Goal: Transaction & Acquisition: Purchase product/service

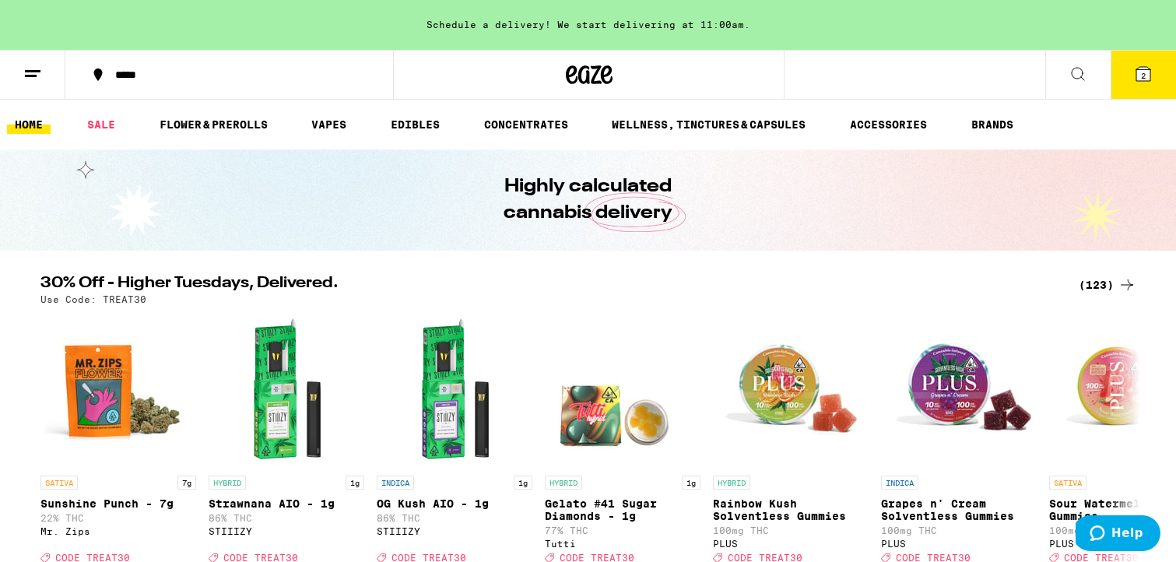
click at [153, 74] on div "*****" at bounding box center [238, 74] width 262 height 11
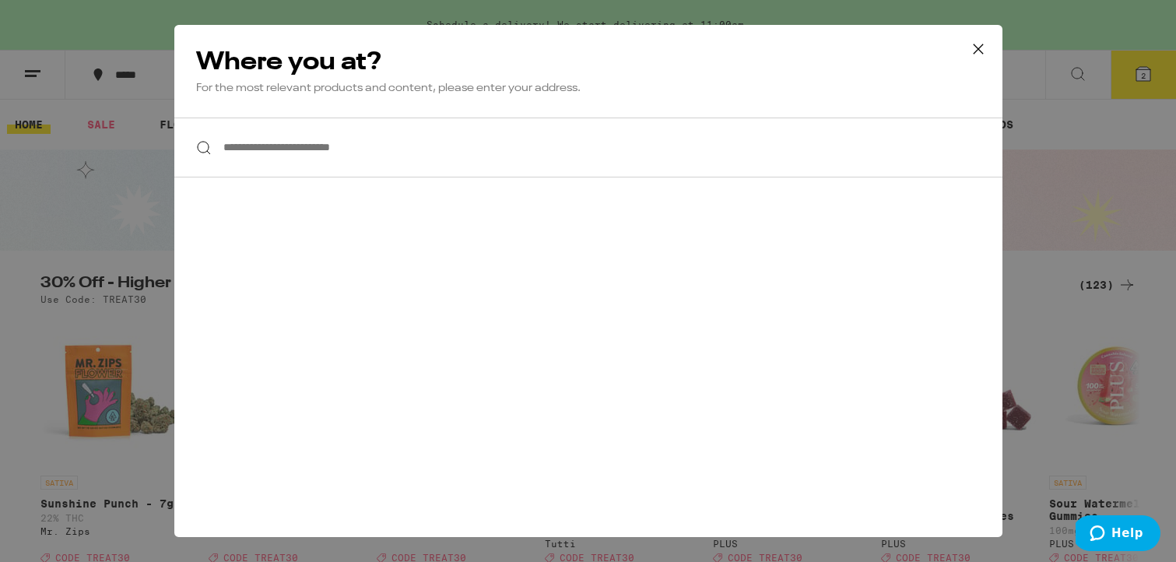
click at [370, 146] on input "**********" at bounding box center [588, 147] width 828 height 60
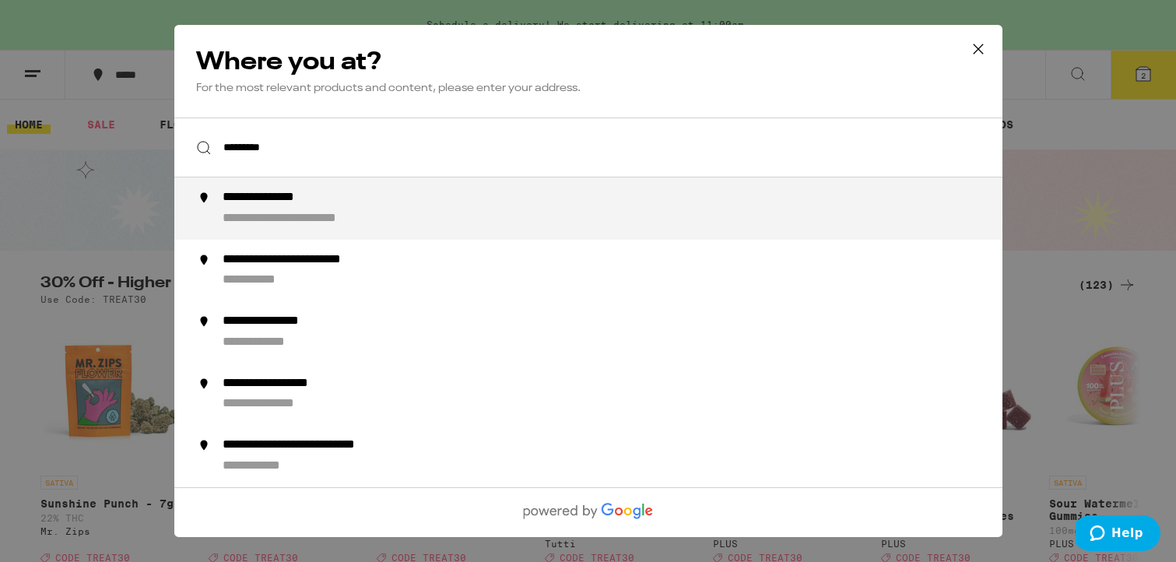
click at [363, 198] on div "**********" at bounding box center [619, 208] width 794 height 37
type input "**********"
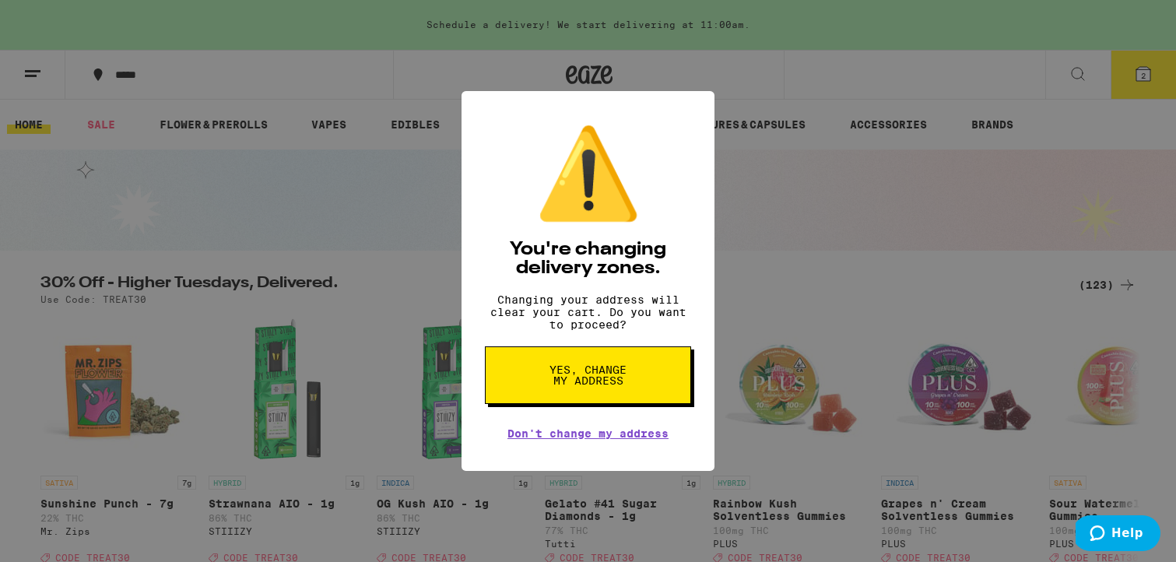
click at [560, 368] on button "Yes, change my address" at bounding box center [588, 375] width 206 height 58
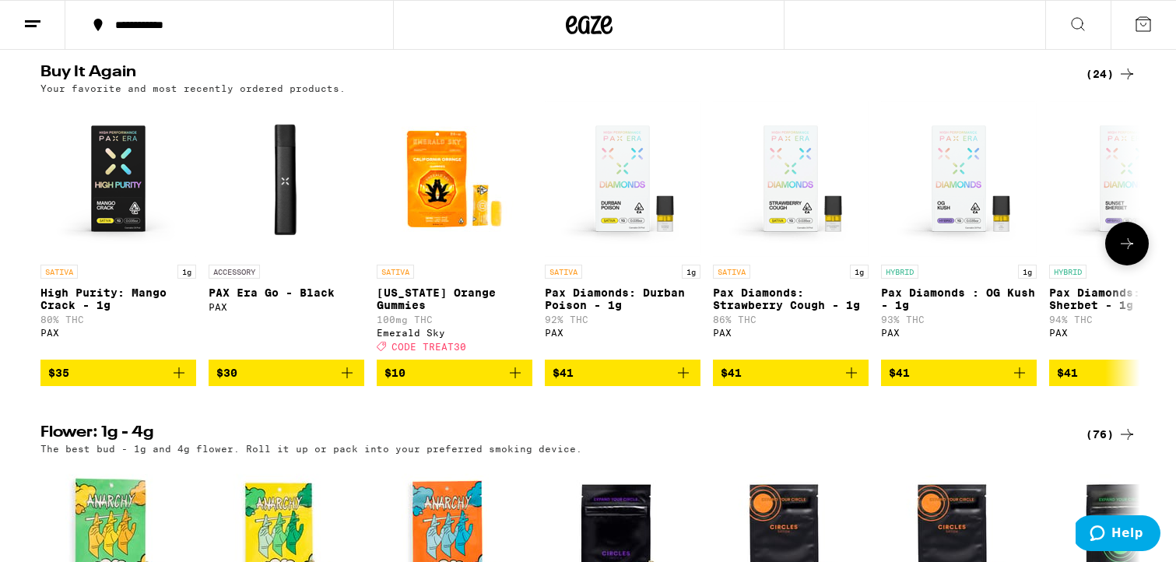
scroll to position [1240, 0]
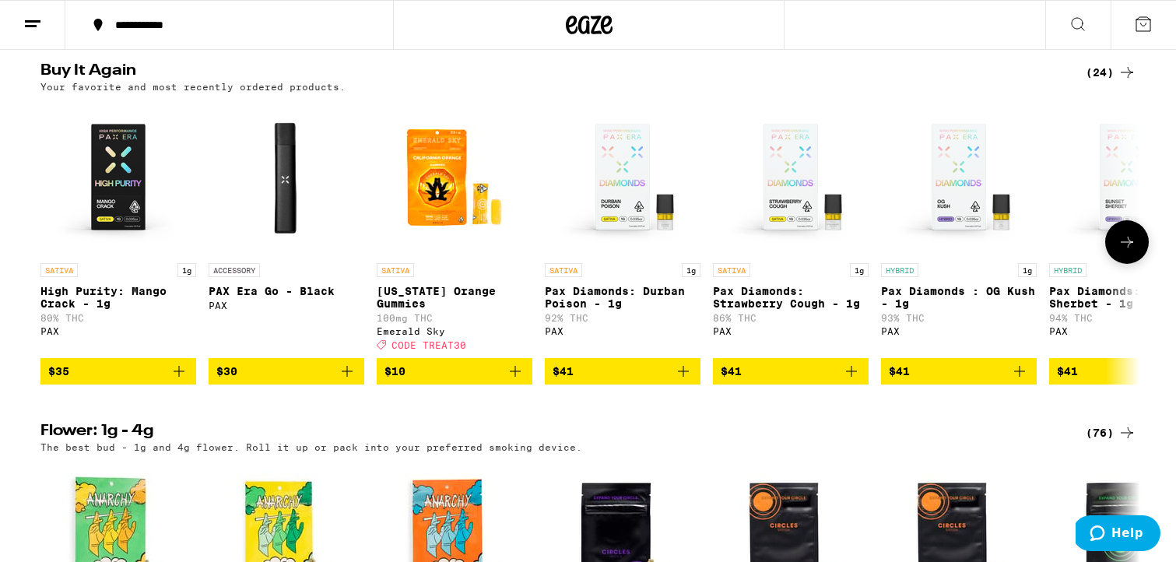
click at [184, 380] on icon "Add to bag" at bounding box center [179, 371] width 19 height 19
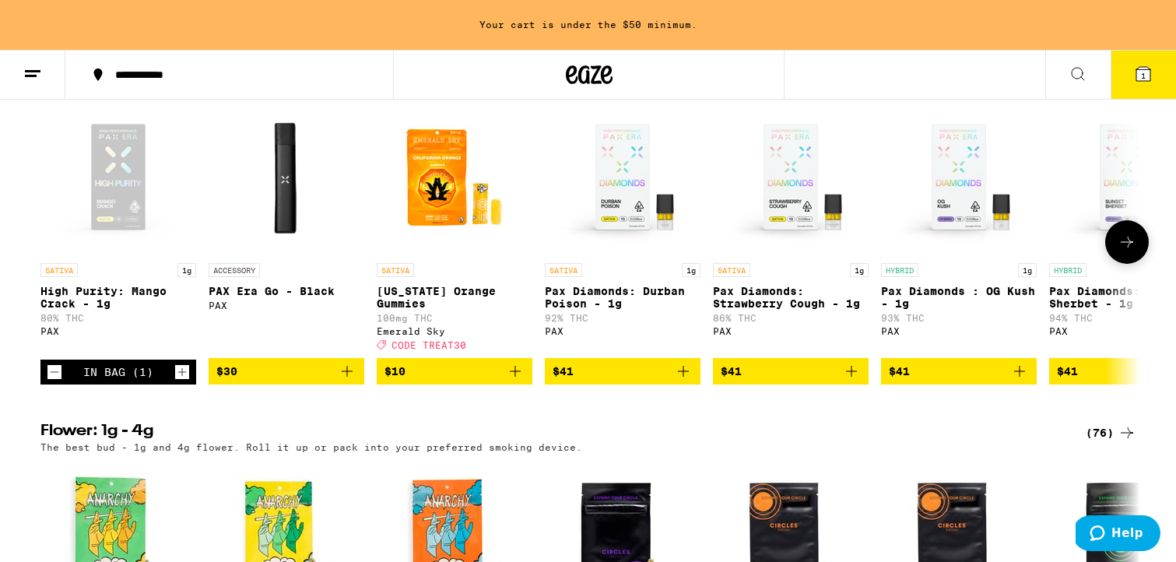
click at [184, 381] on icon "Increment" at bounding box center [182, 372] width 14 height 19
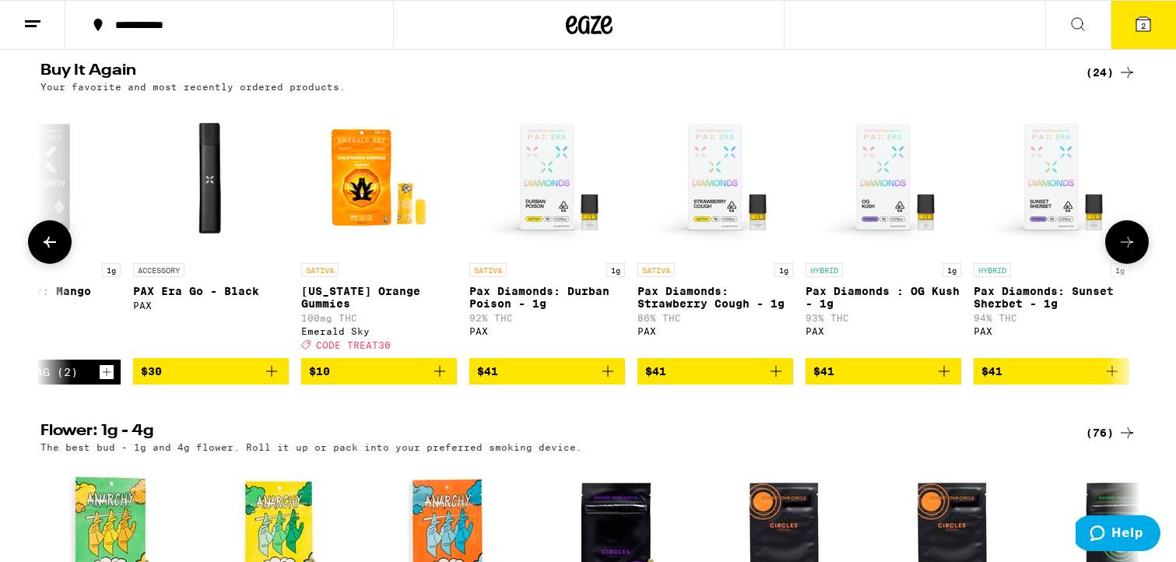
scroll to position [0, 0]
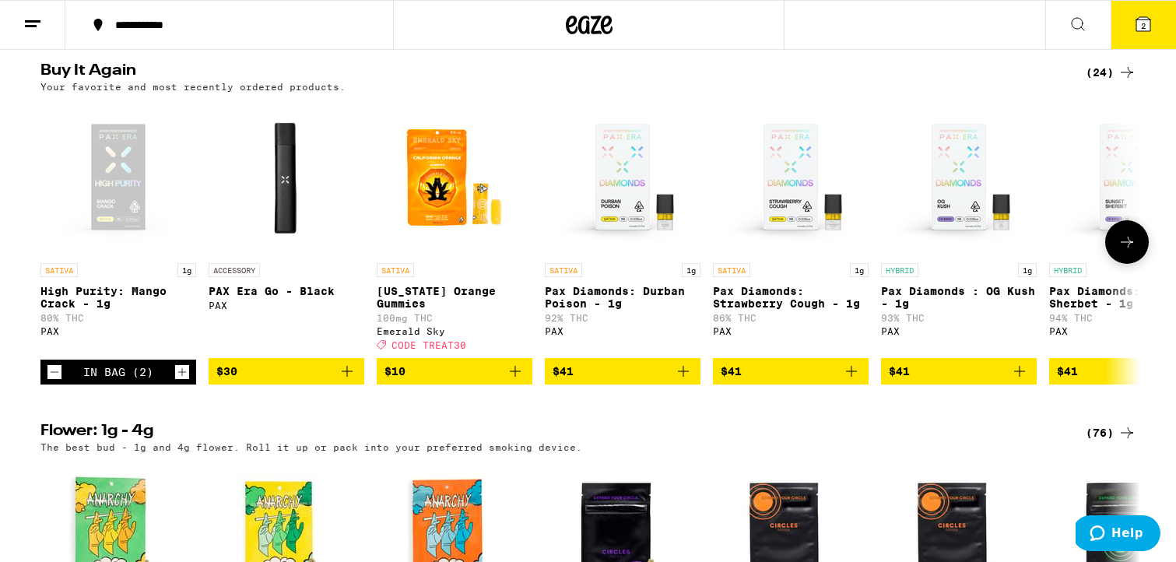
click at [55, 381] on icon "Decrement" at bounding box center [54, 372] width 14 height 19
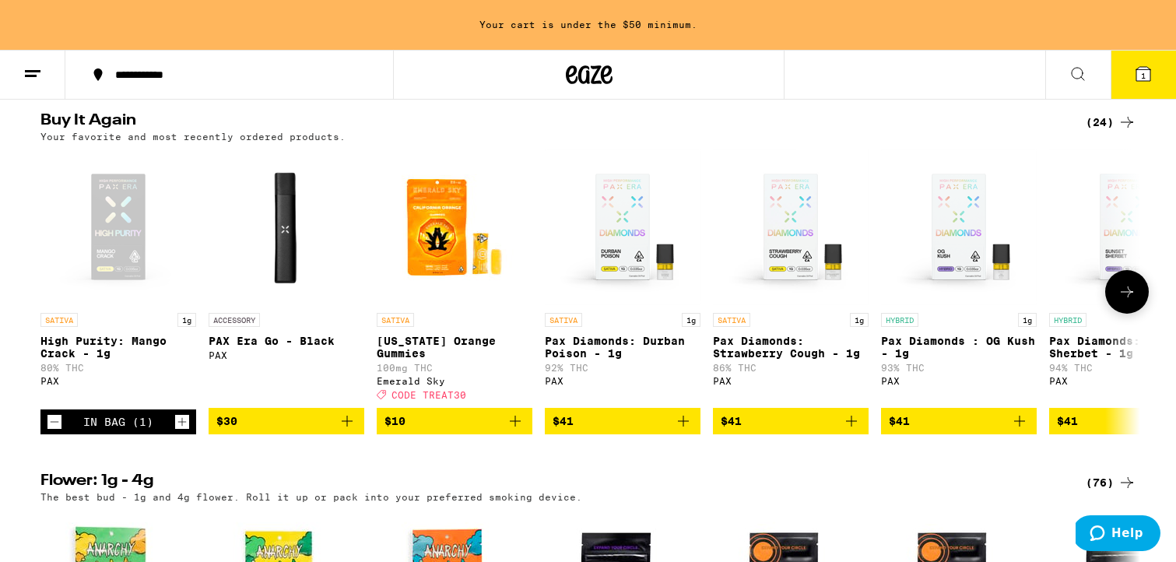
scroll to position [1290, 0]
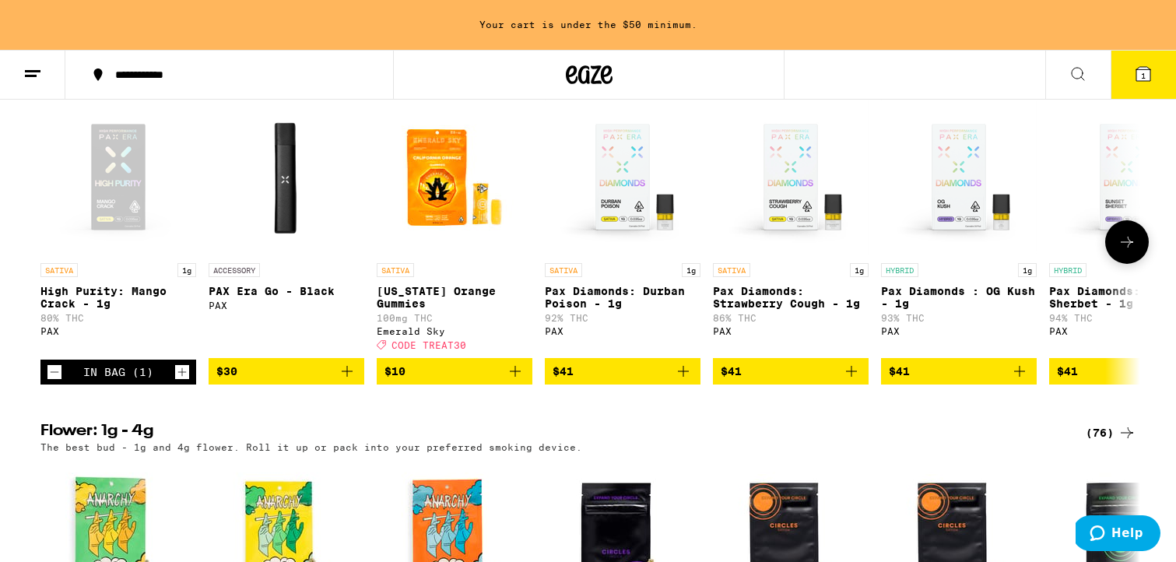
click at [857, 380] on icon "Add to bag" at bounding box center [851, 371] width 19 height 19
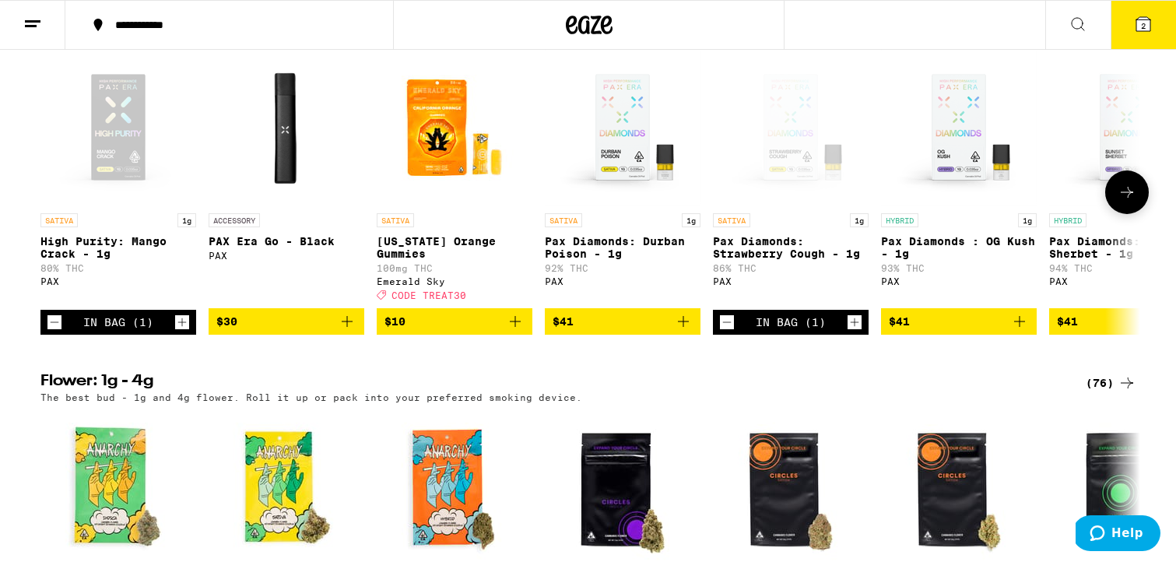
scroll to position [1240, 0]
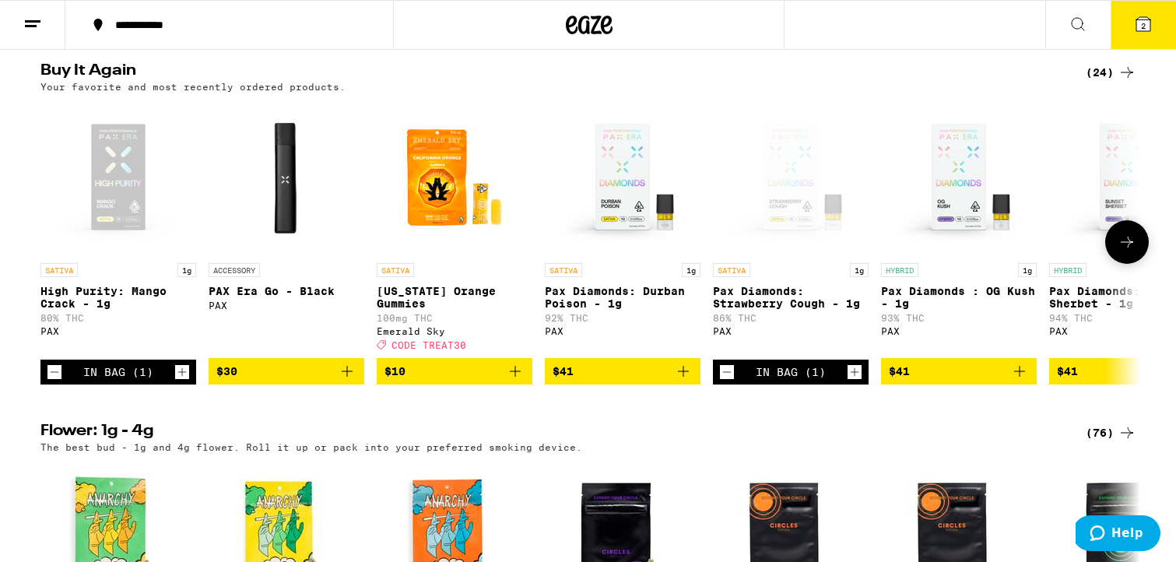
click at [851, 381] on icon "Increment" at bounding box center [854, 372] width 14 height 19
click at [50, 381] on icon "Decrement" at bounding box center [54, 372] width 14 height 19
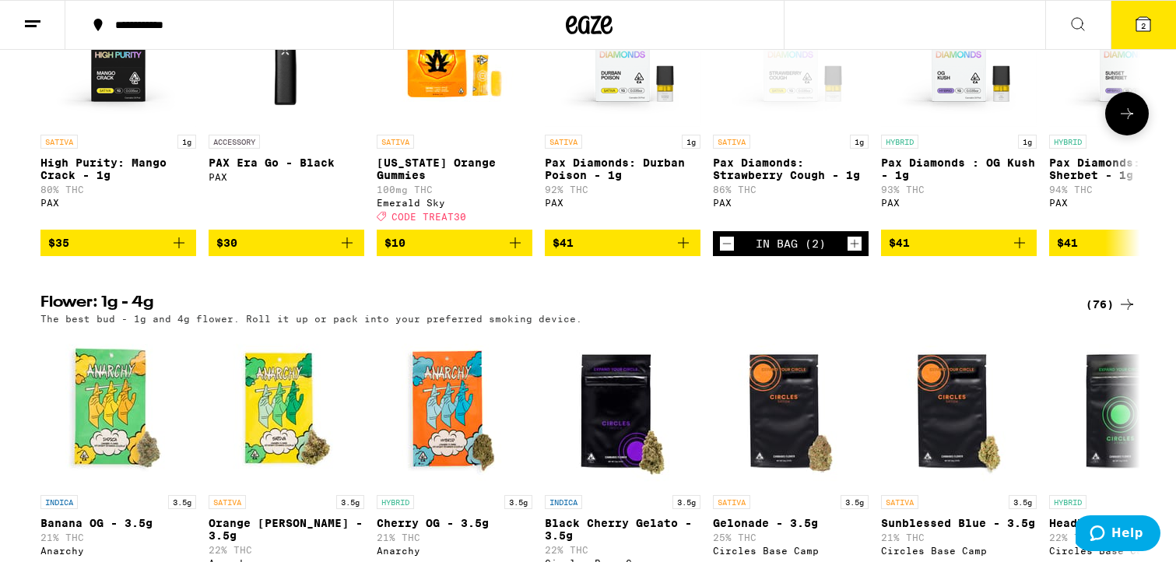
scroll to position [1474, 0]
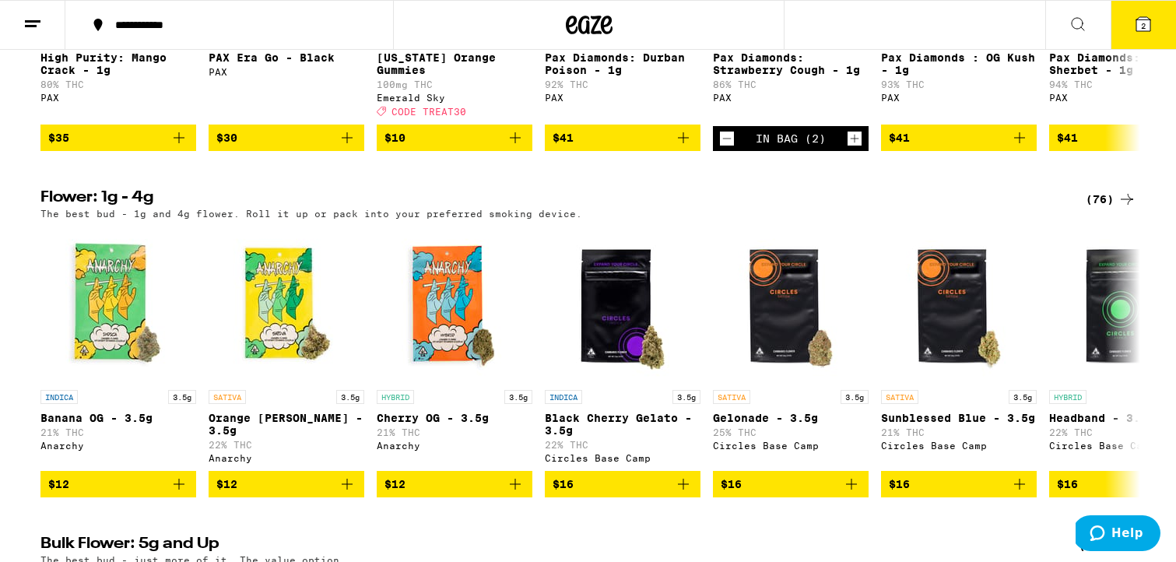
click at [1139, 25] on icon at bounding box center [1143, 24] width 14 height 14
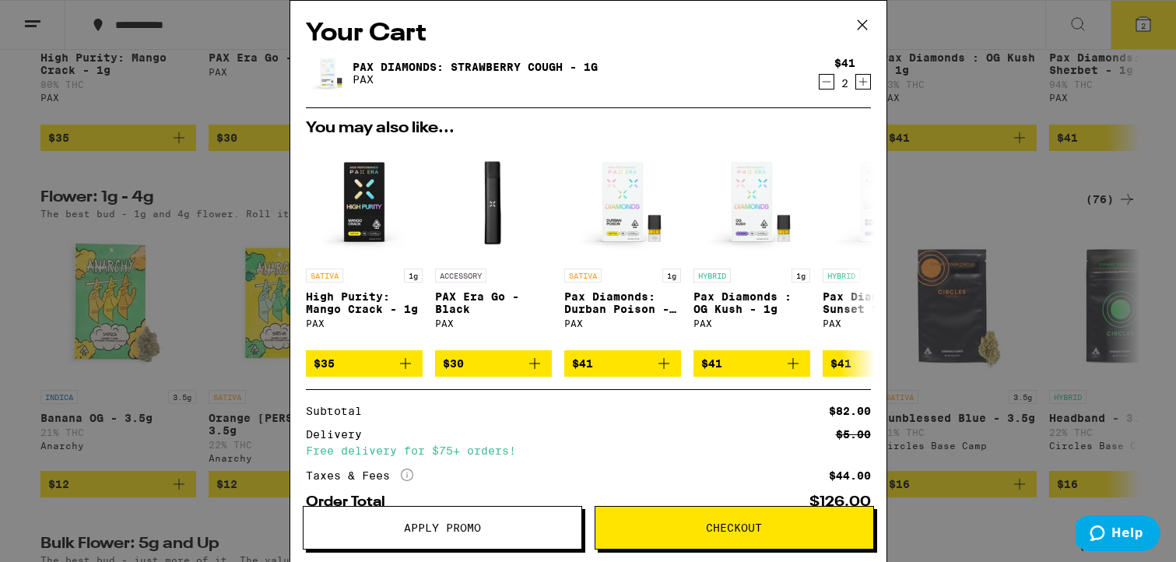
click at [673, 520] on button "Checkout" at bounding box center [733, 528] width 279 height 44
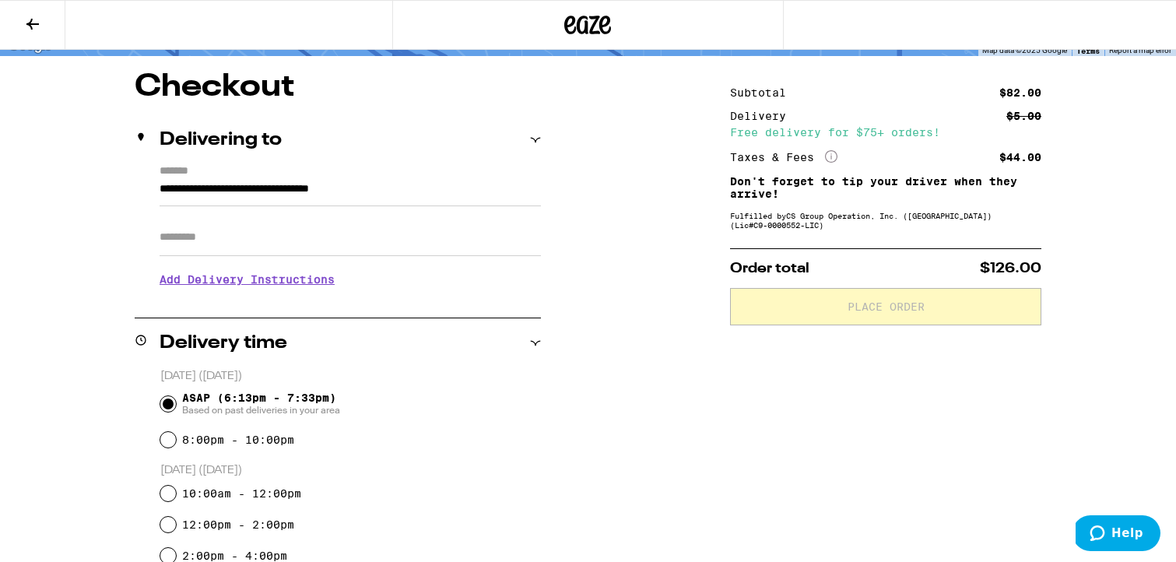
scroll to position [119, 0]
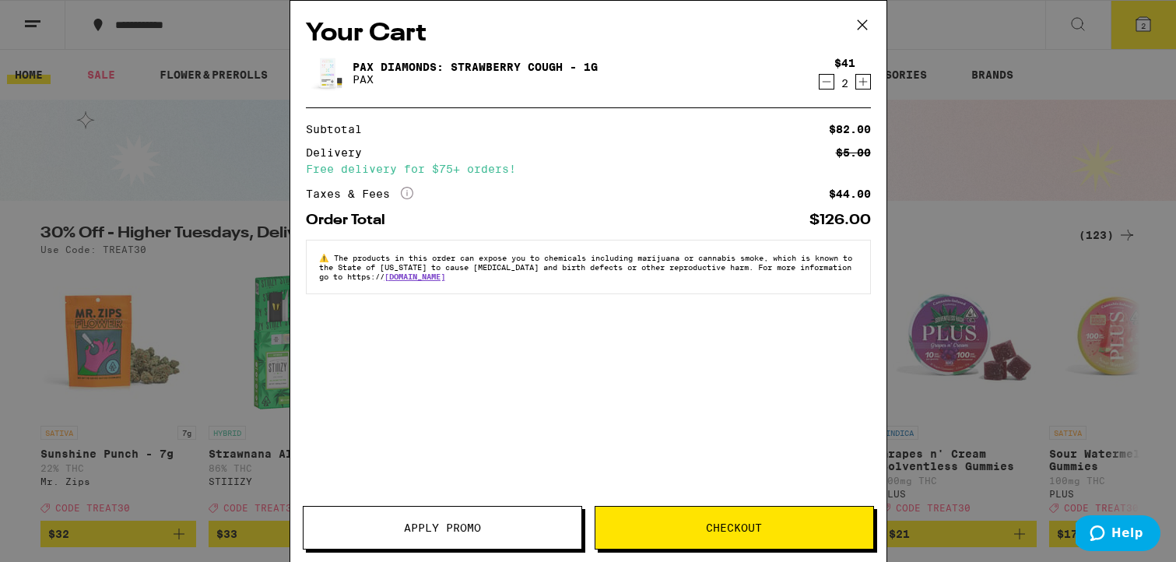
drag, startPoint x: 864, startPoint y: 18, endPoint x: 848, endPoint y: 5, distance: 21.0
click at [864, 18] on icon at bounding box center [861, 24] width 23 height 23
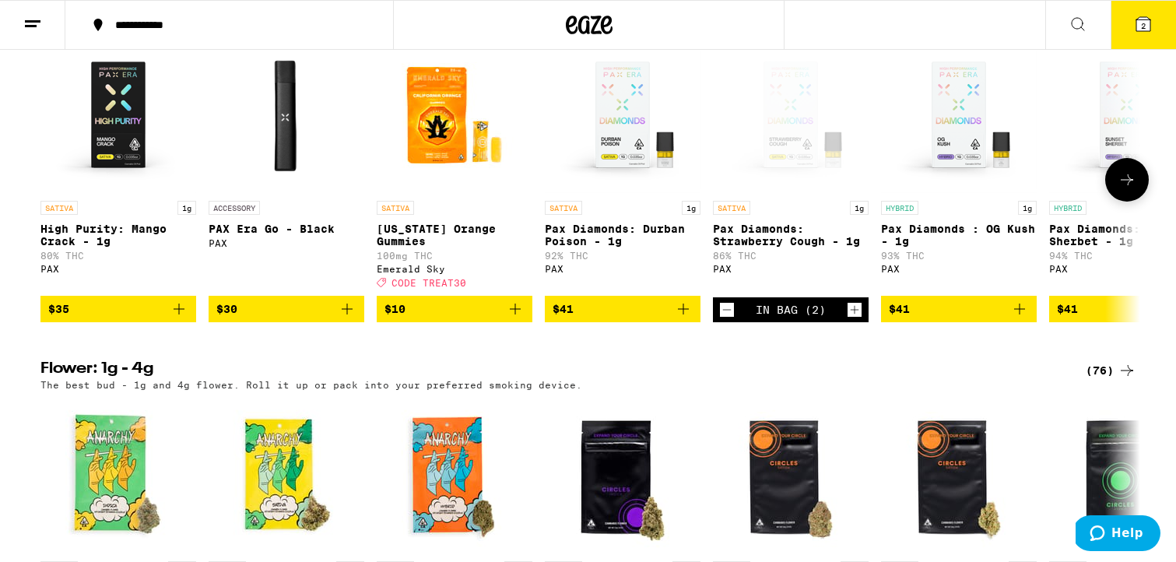
scroll to position [1302, 0]
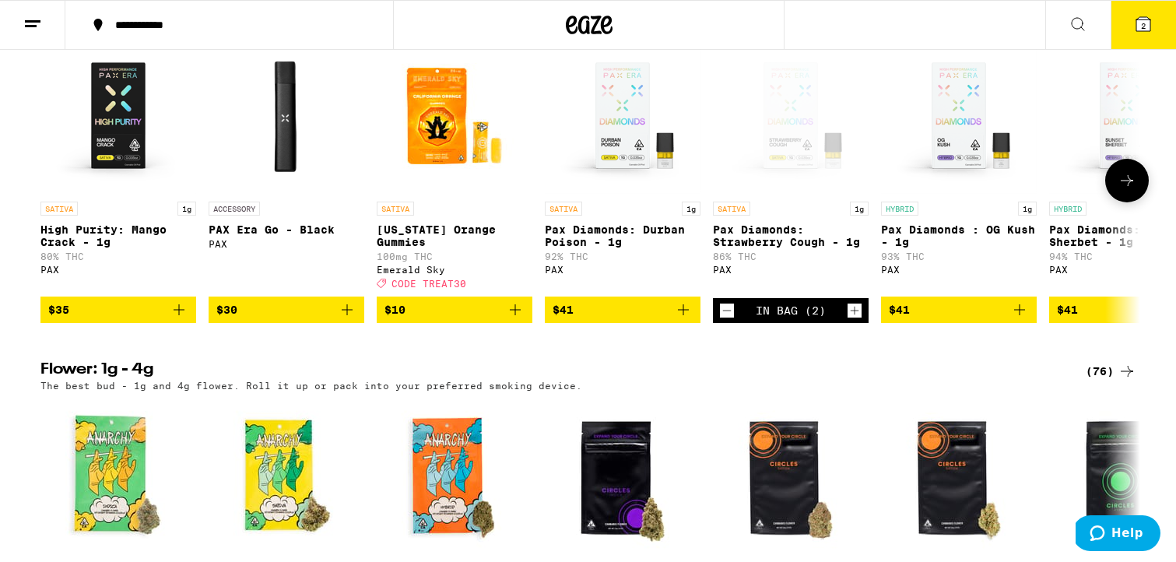
click at [185, 319] on icon "Add to bag" at bounding box center [179, 309] width 19 height 19
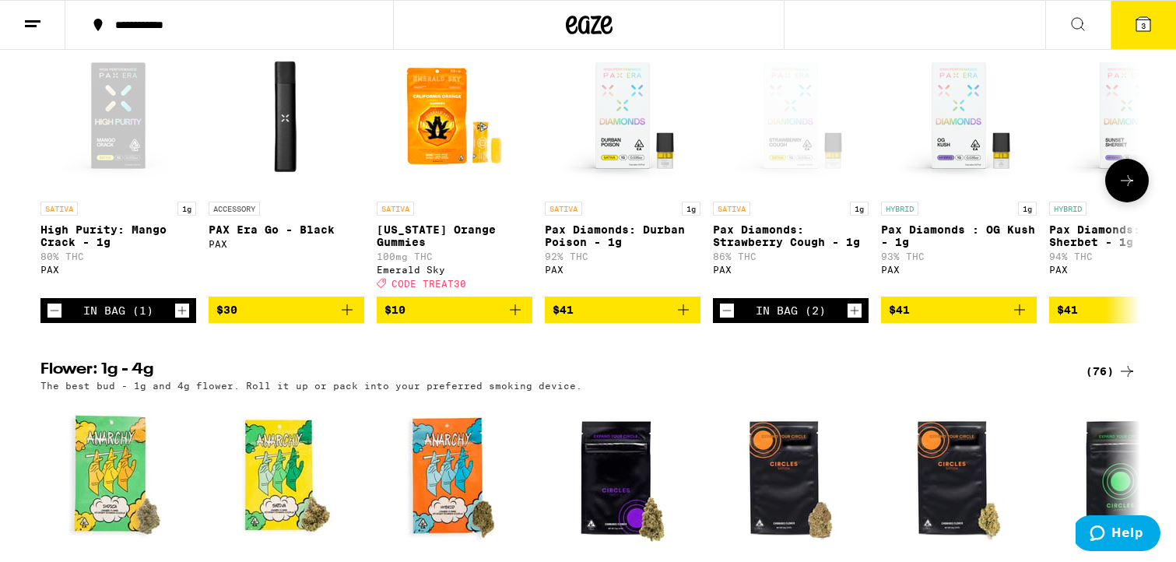
click at [185, 320] on icon "Increment" at bounding box center [182, 310] width 14 height 19
click at [1138, 8] on button "4" at bounding box center [1142, 25] width 65 height 48
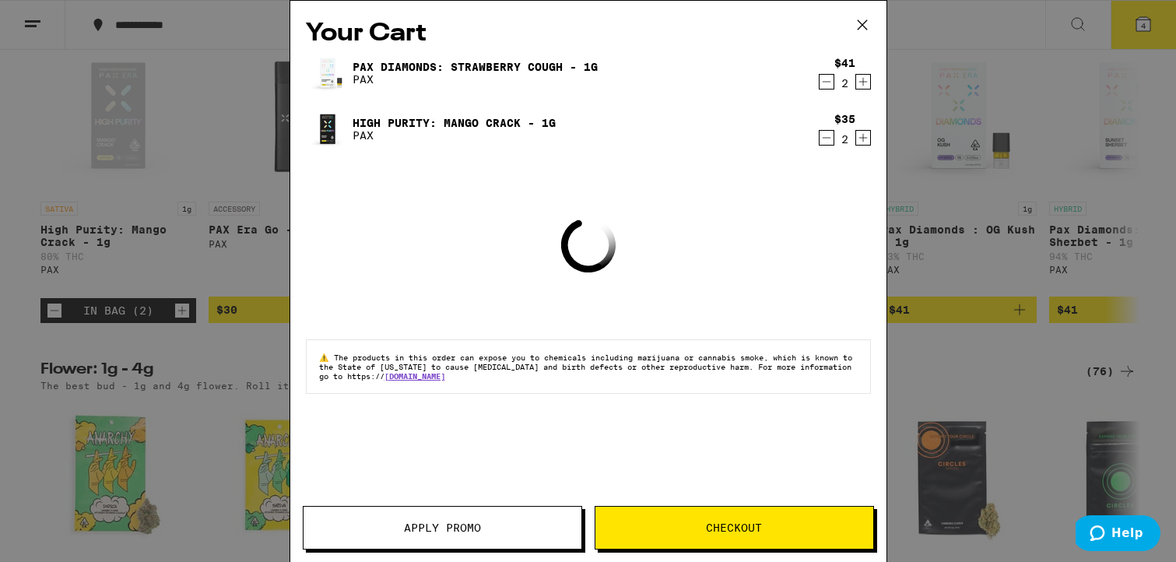
click at [826, 85] on icon "Decrement" at bounding box center [826, 81] width 14 height 19
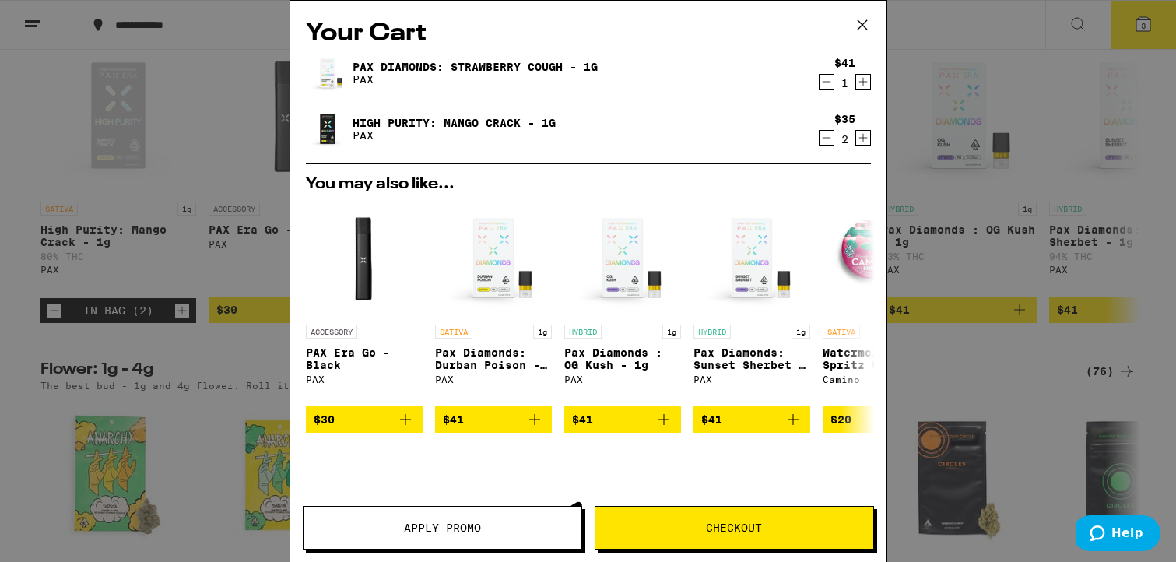
click at [824, 141] on icon "Decrement" at bounding box center [826, 137] width 14 height 19
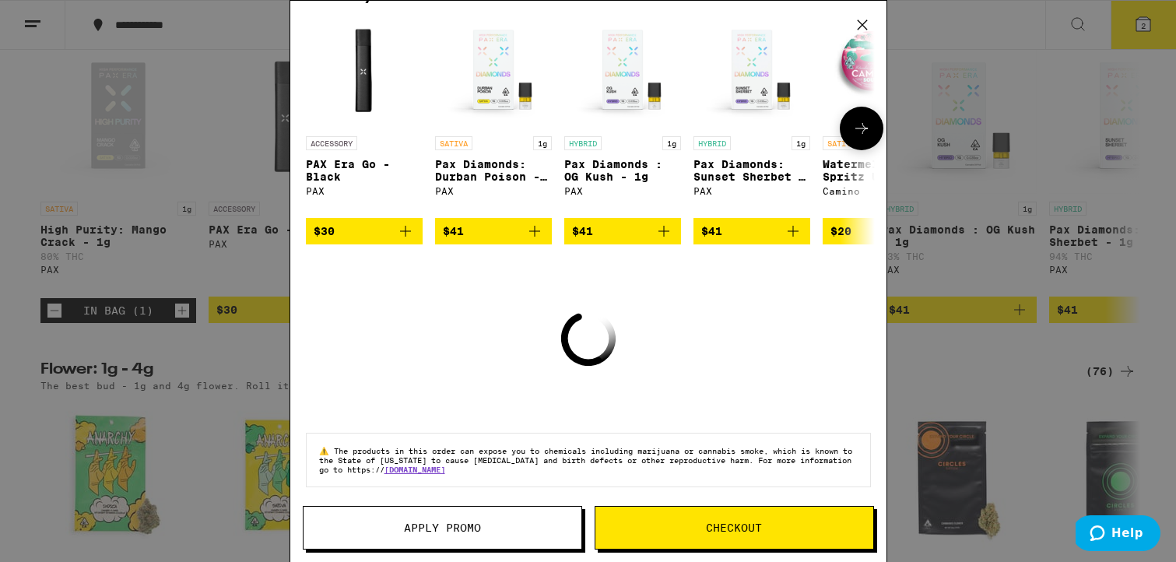
scroll to position [156, 0]
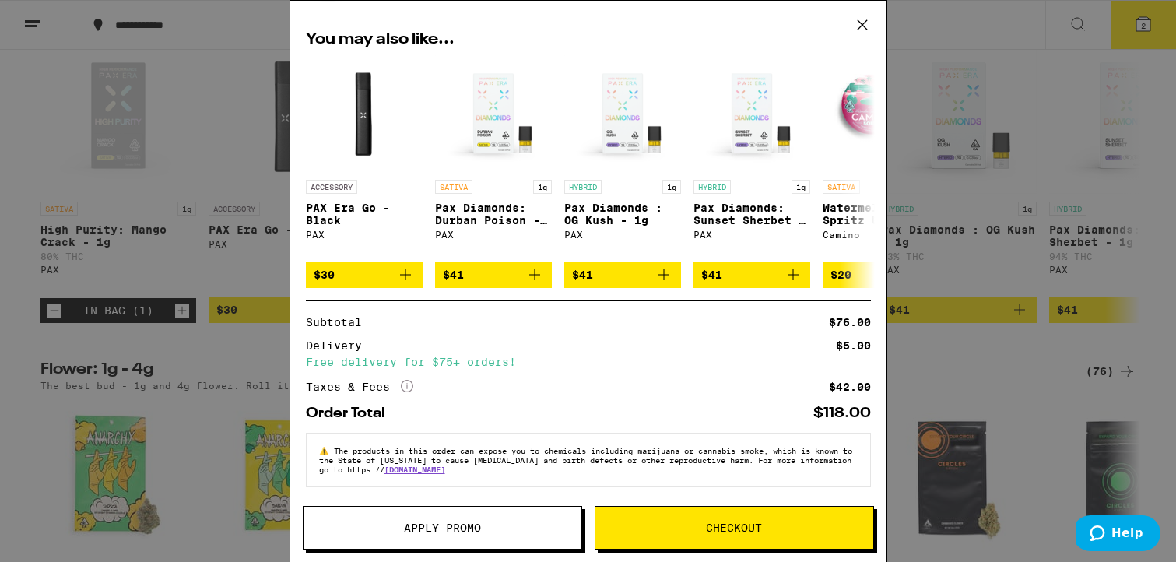
click at [707, 531] on span "Checkout" at bounding box center [734, 527] width 56 height 11
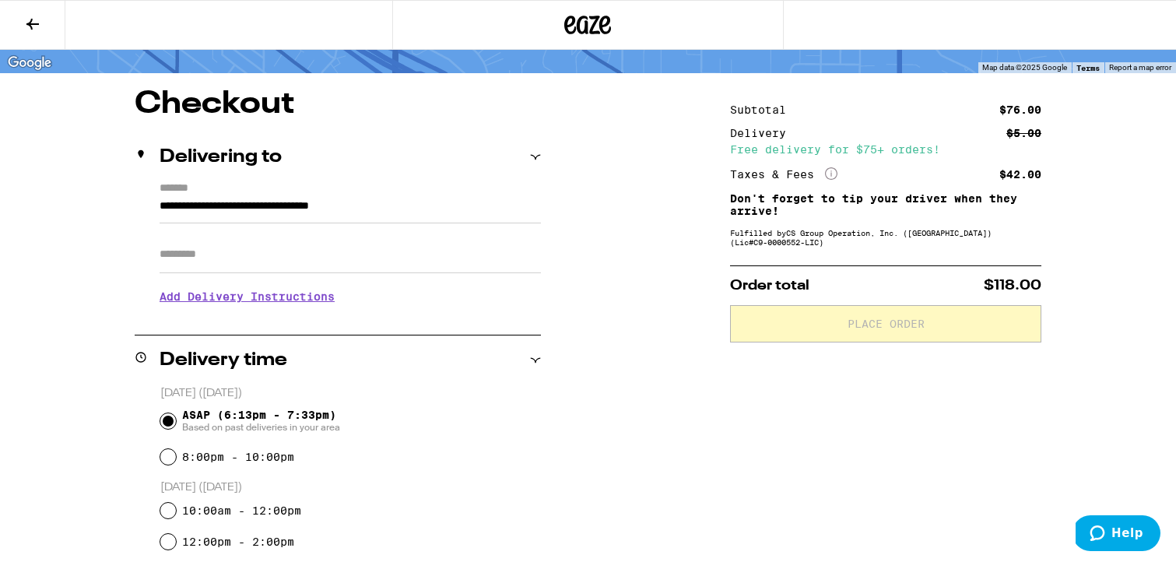
scroll to position [92, 0]
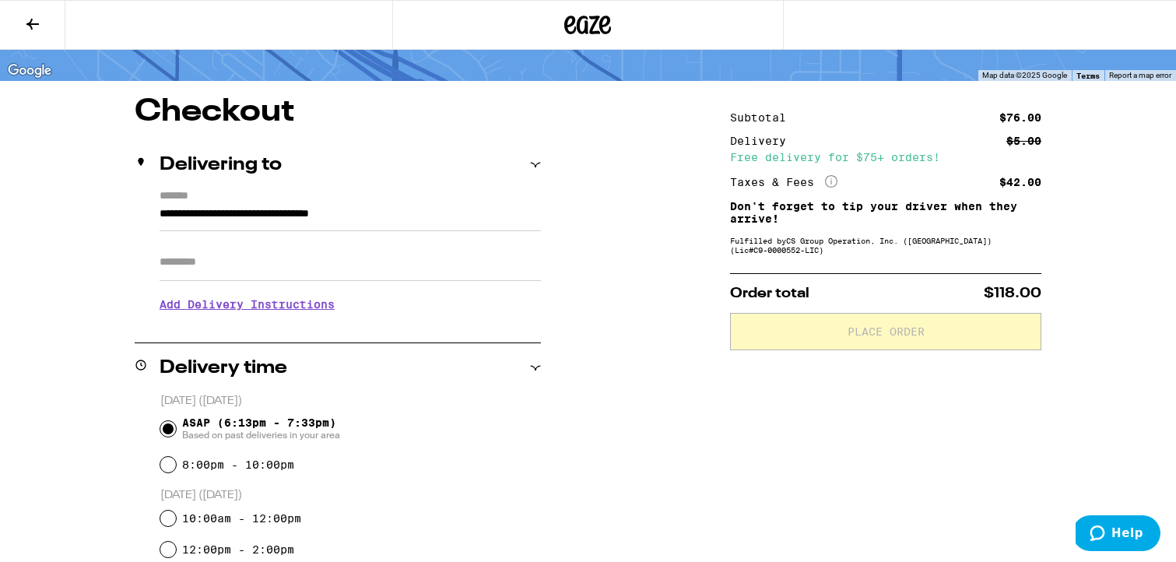
click at [434, 209] on input "**********" at bounding box center [350, 218] width 381 height 26
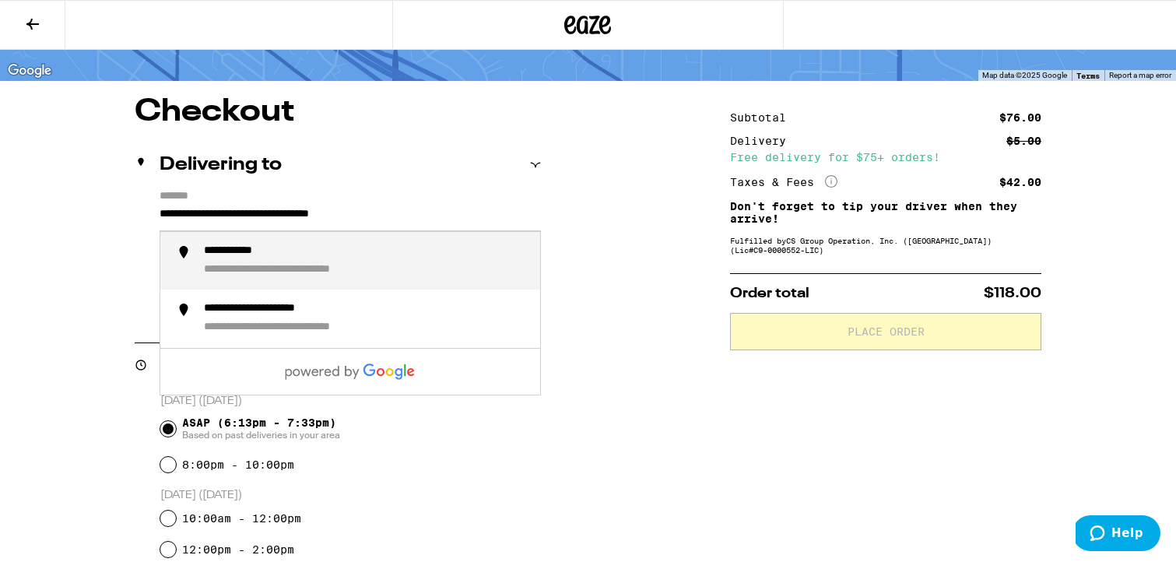
click at [626, 222] on div "**********" at bounding box center [588, 535] width 1120 height 878
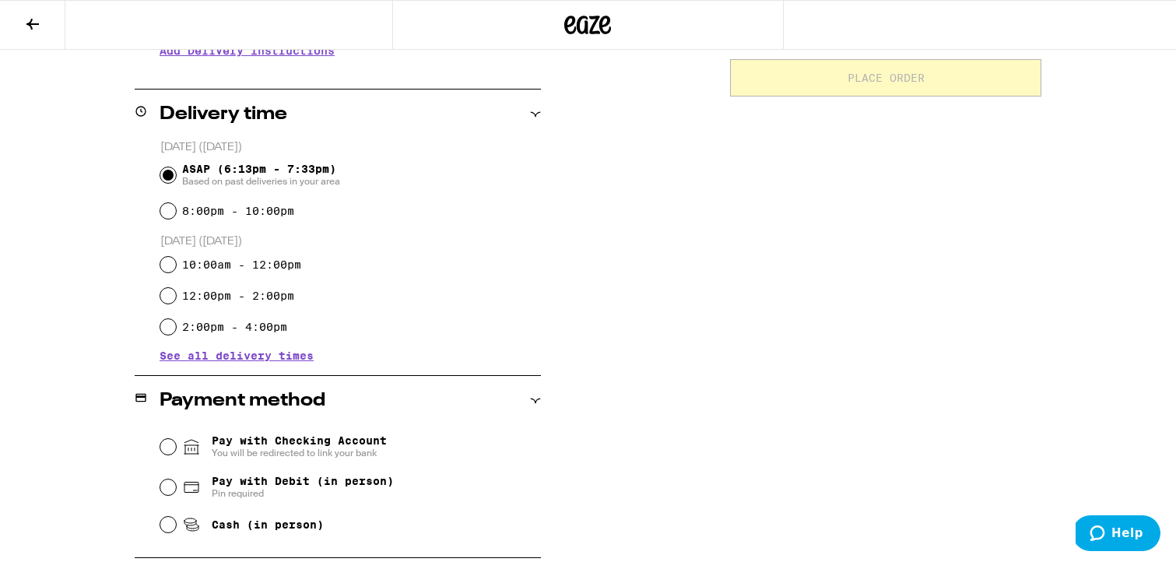
scroll to position [451, 0]
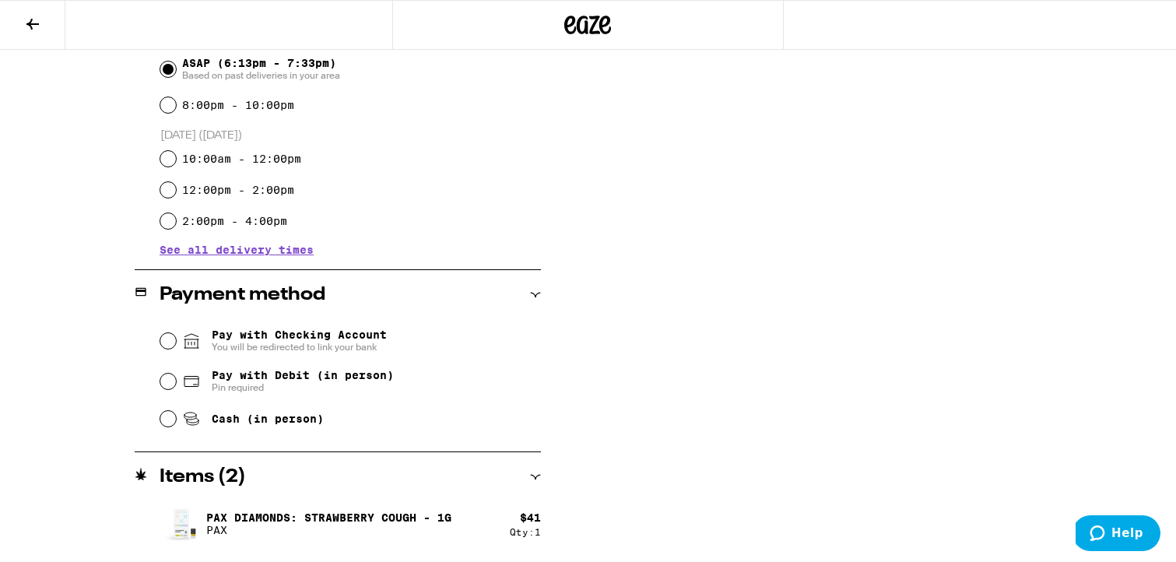
click at [288, 375] on span "Pay with Debit (in person)" at bounding box center [303, 375] width 182 height 12
click at [176, 375] on input "Pay with Debit (in person) Pin required" at bounding box center [168, 381] width 16 height 16
radio input "true"
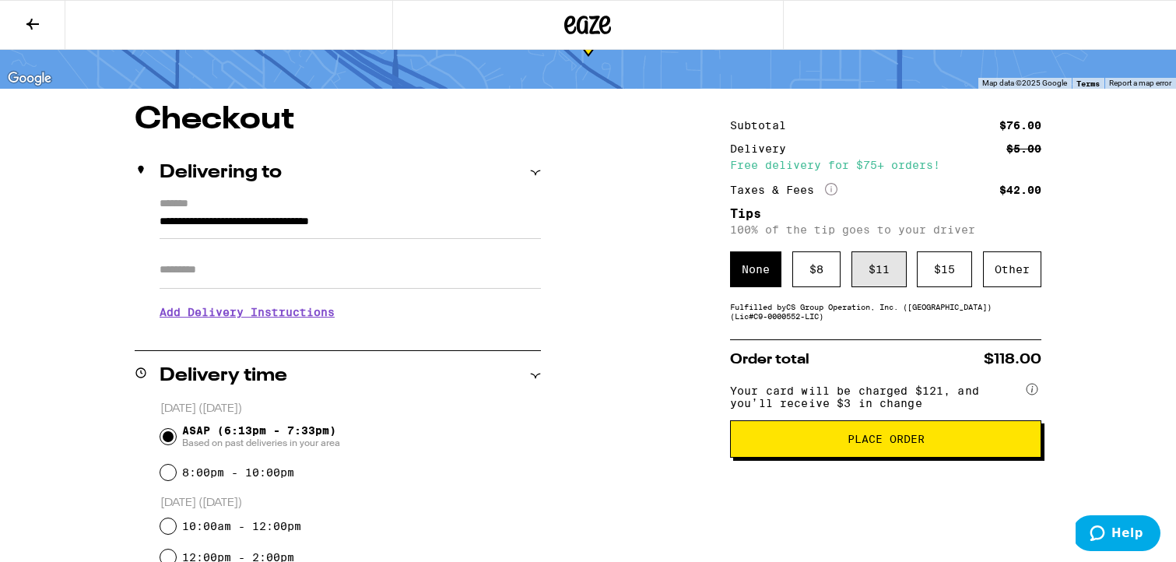
scroll to position [103, 0]
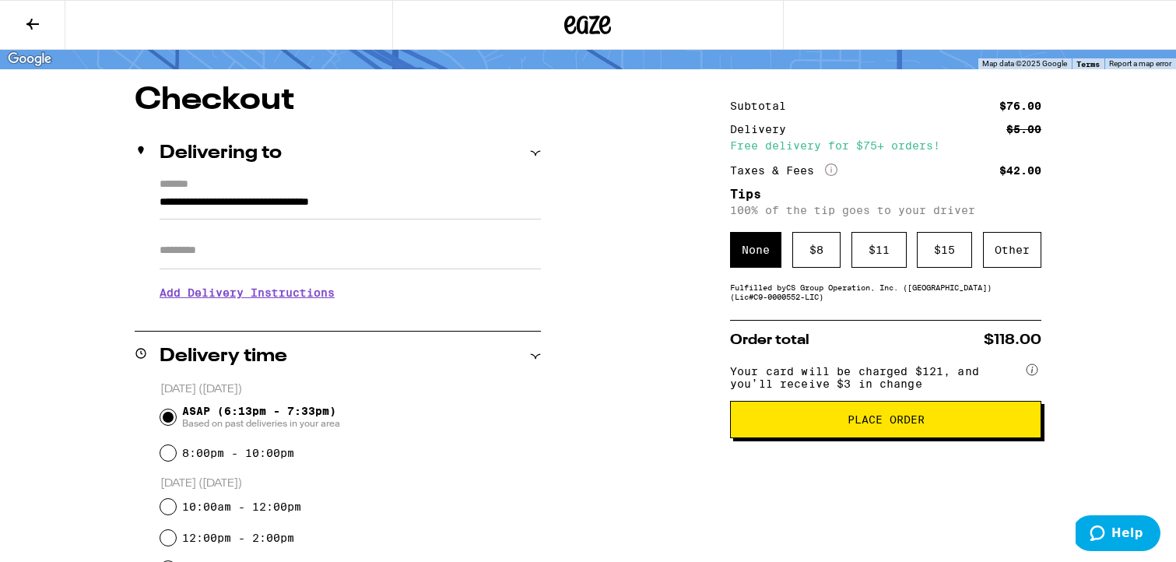
click at [861, 438] on button "Place Order" at bounding box center [885, 419] width 311 height 37
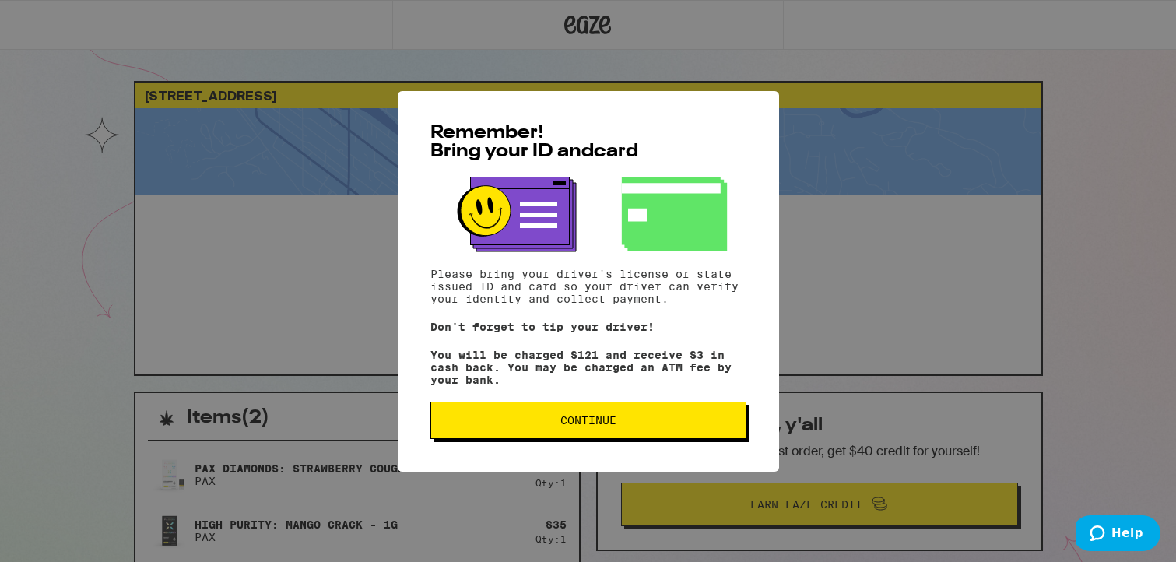
click at [712, 426] on span "Continue" at bounding box center [588, 420] width 289 height 11
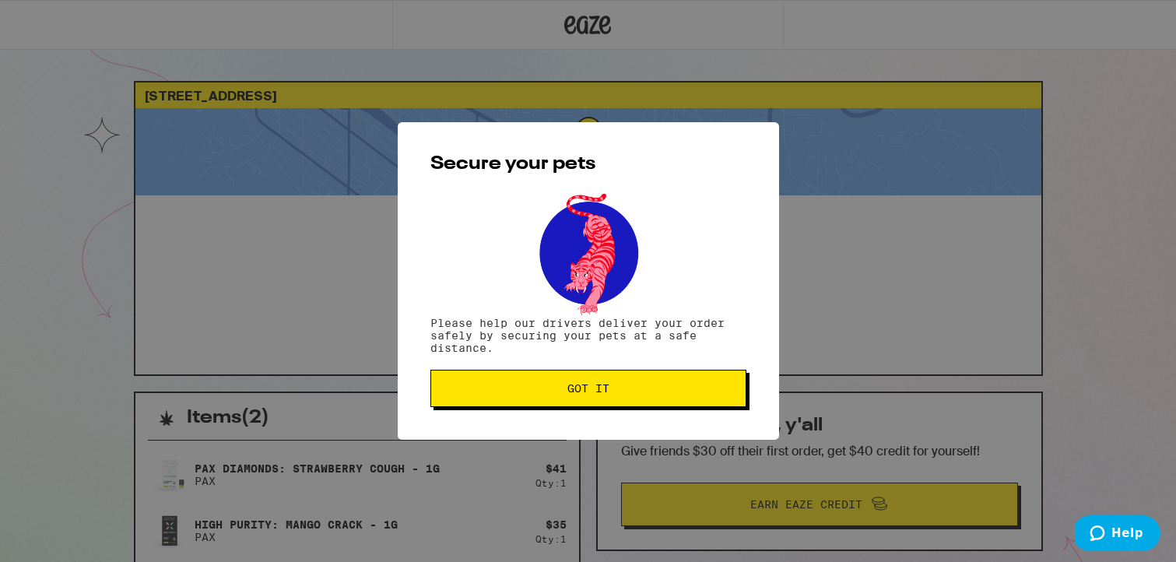
click at [645, 400] on button "Got it" at bounding box center [588, 388] width 316 height 37
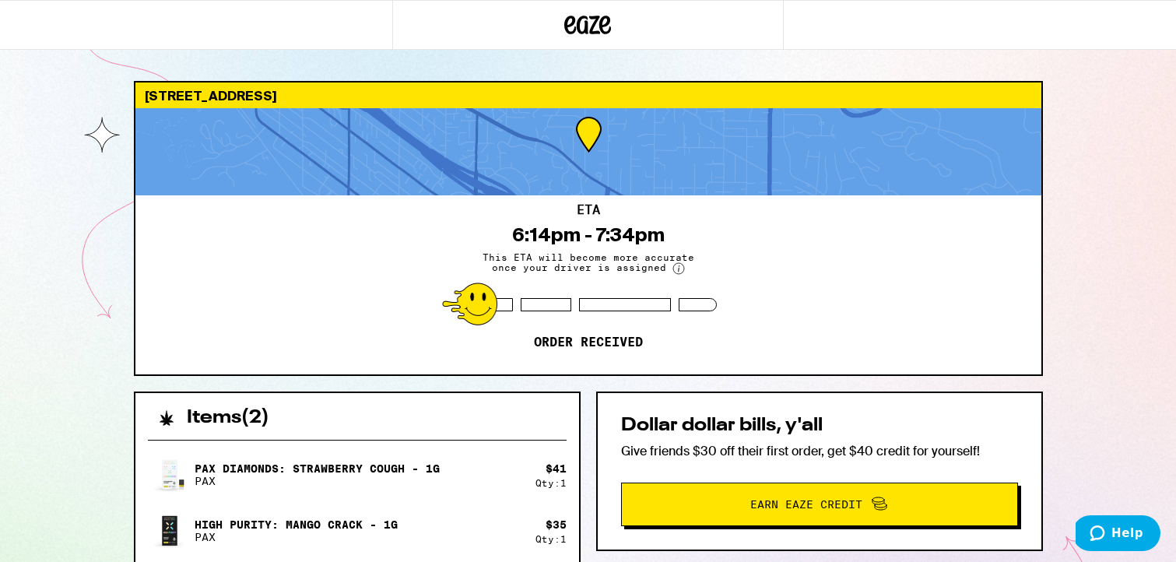
click at [1090, 110] on div "[STREET_ADDRESS] ETA 6:14pm - 7:34pm This ETA will become more accurate once yo…" at bounding box center [588, 425] width 1176 height 851
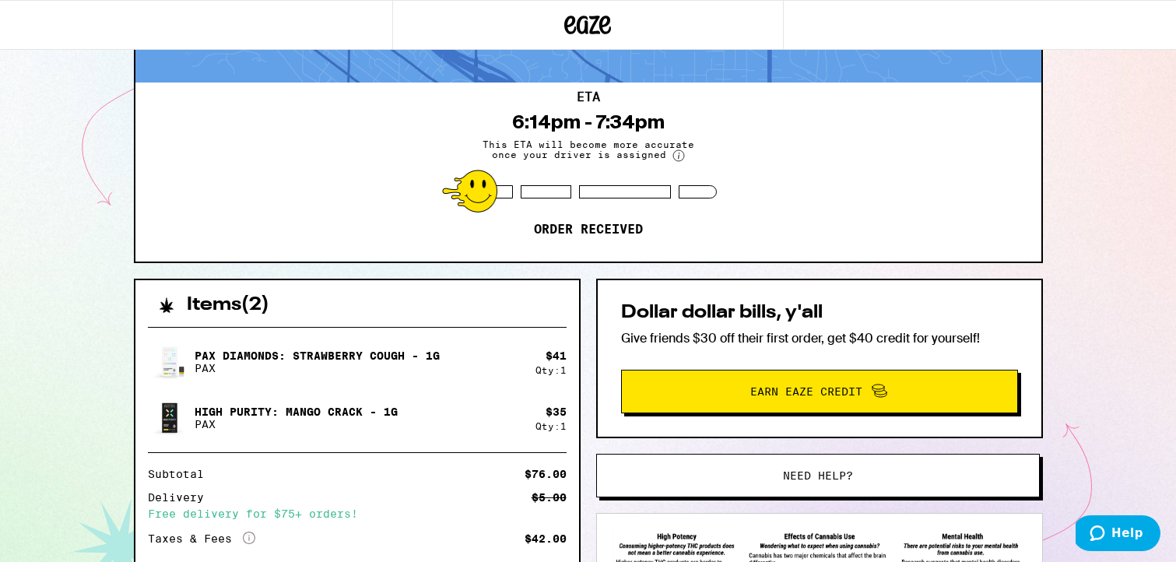
scroll to position [293, 0]
